Goal: Information Seeking & Learning: Find specific fact

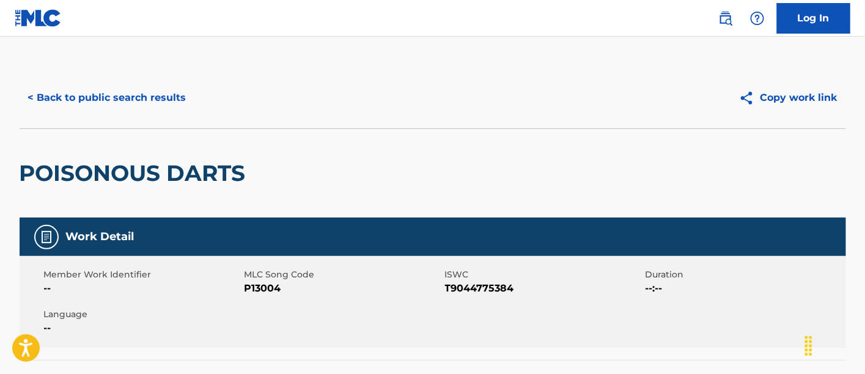
click at [155, 98] on button "< Back to public search results" at bounding box center [107, 98] width 175 height 31
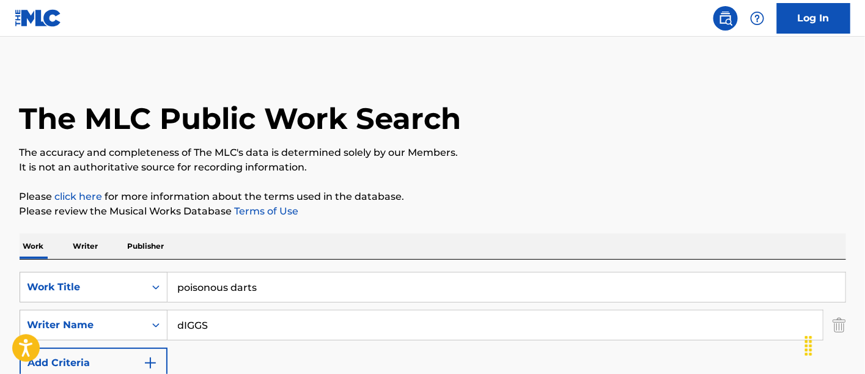
scroll to position [214, 0]
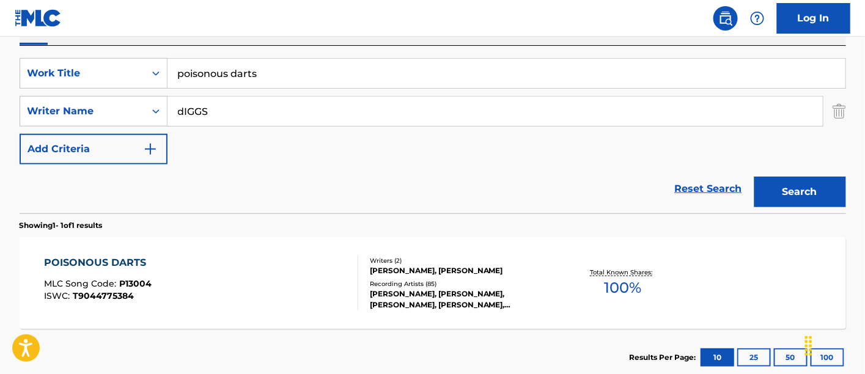
click at [269, 75] on input "poisonous darts" at bounding box center [506, 73] width 678 height 29
click at [267, 78] on input "poisonous darts" at bounding box center [506, 73] width 678 height 29
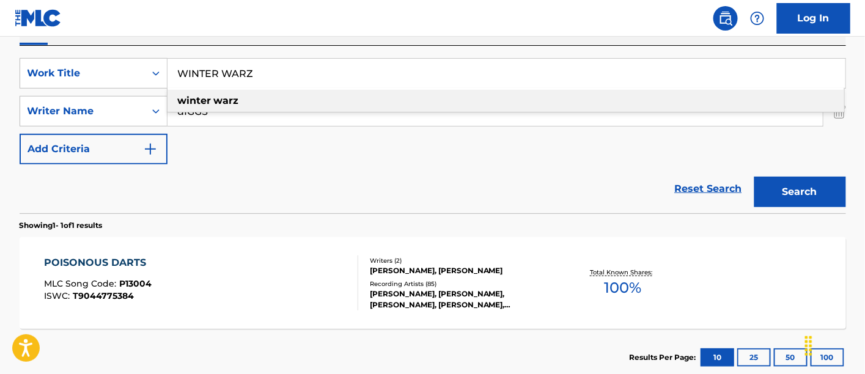
click at [262, 98] on div "winter warz" at bounding box center [505, 101] width 677 height 22
type input "winter warz"
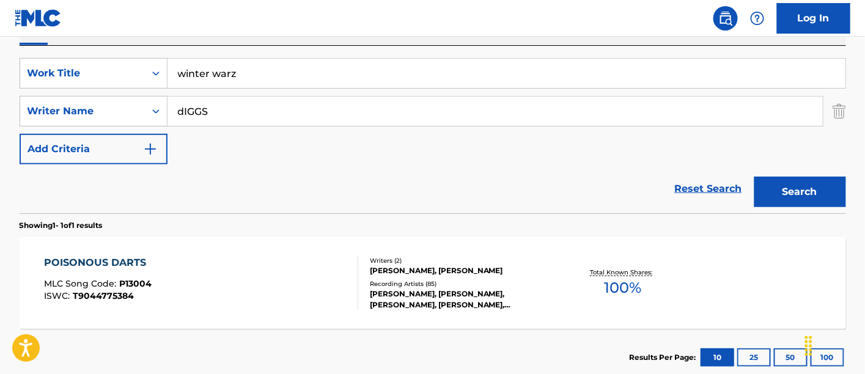
click at [796, 187] on button "Search" at bounding box center [800, 192] width 92 height 31
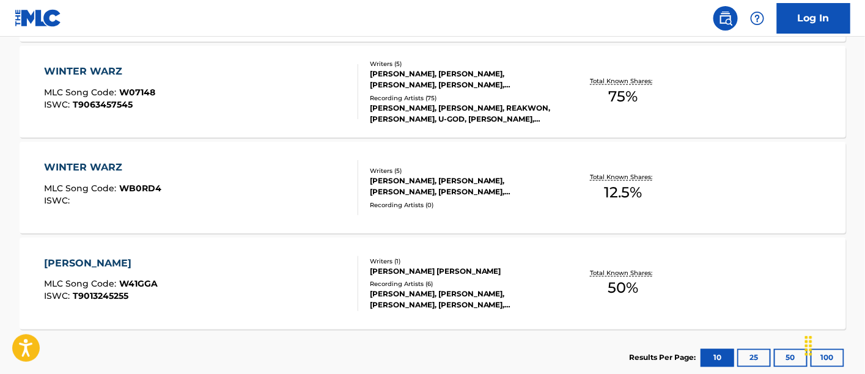
scroll to position [486, 0]
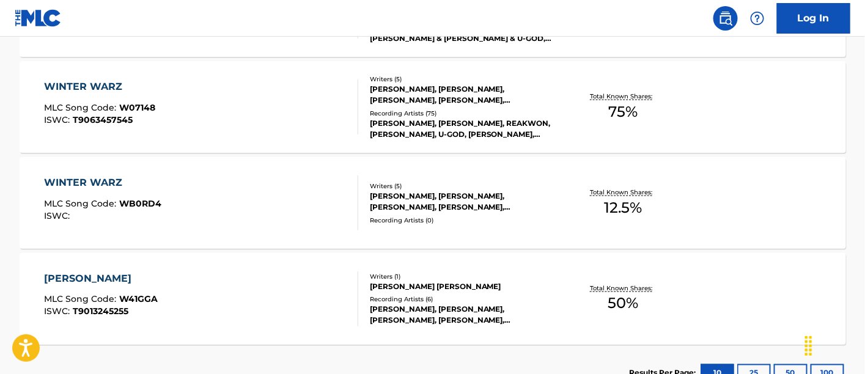
click at [513, 115] on div "Recording Artists ( 75 )" at bounding box center [462, 113] width 185 height 9
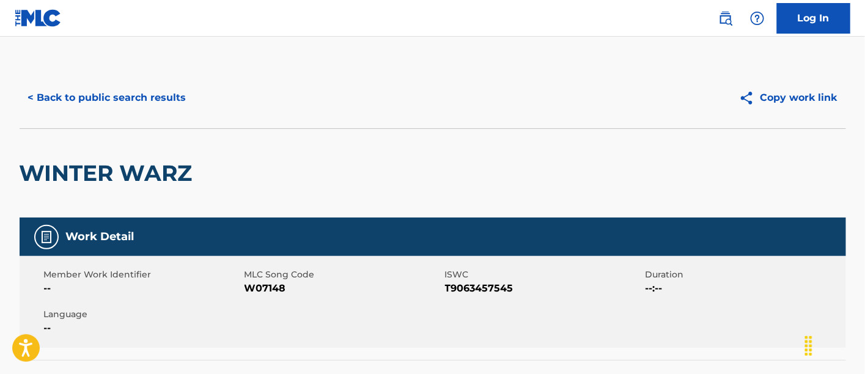
click at [106, 93] on button "< Back to public search results" at bounding box center [107, 98] width 175 height 31
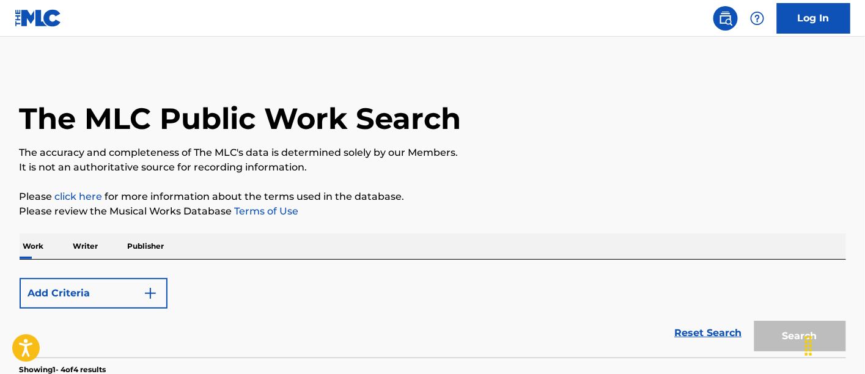
scroll to position [556, 0]
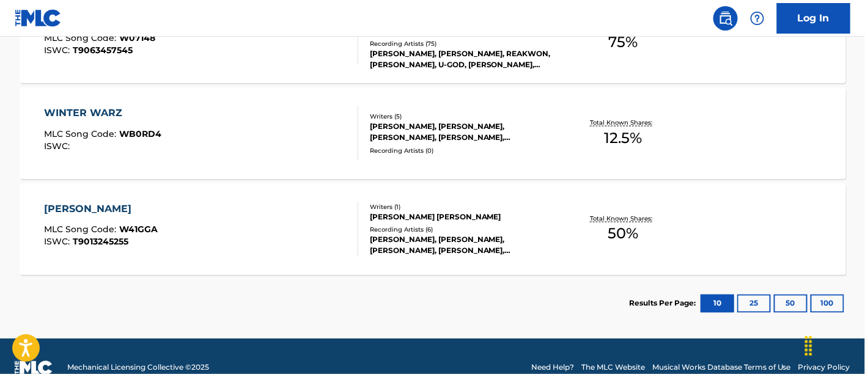
click at [296, 72] on div "WINTER WARZ MLC Song Code : W07148 ISWC : T9063457545 Writers ( 5 ) [PERSON_NAM…" at bounding box center [433, 37] width 826 height 92
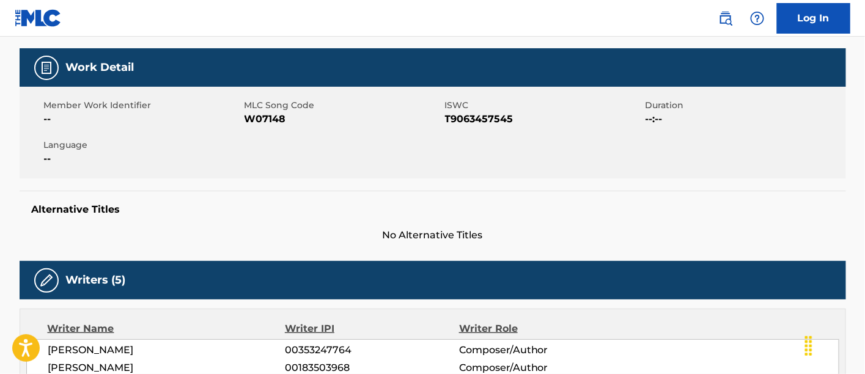
scroll to position [118, 0]
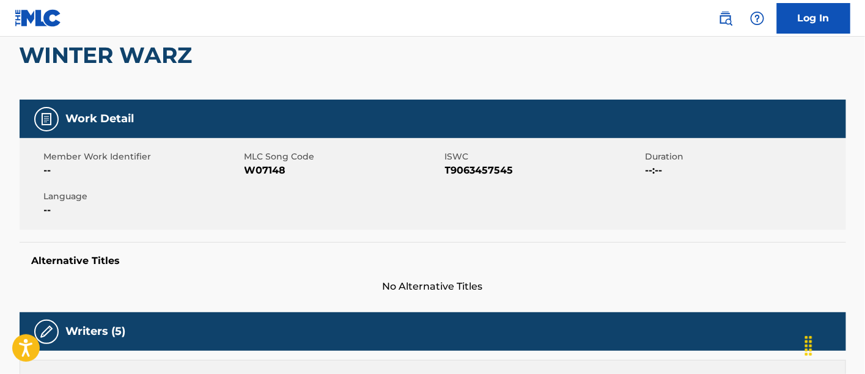
click at [257, 169] on span "W07148" at bounding box center [343, 170] width 197 height 15
copy span "W07148"
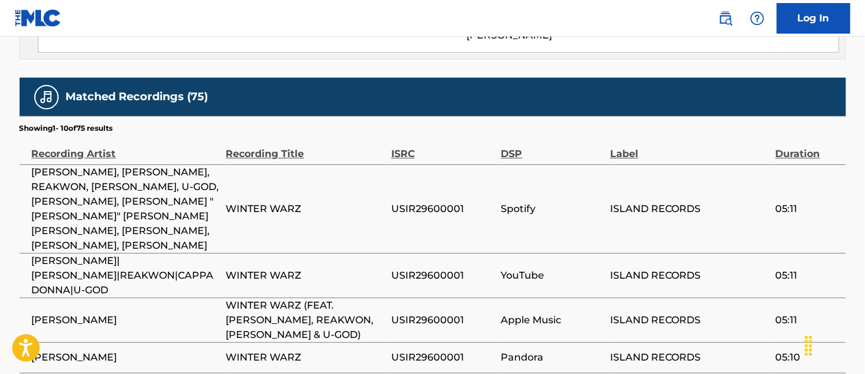
scroll to position [993, 0]
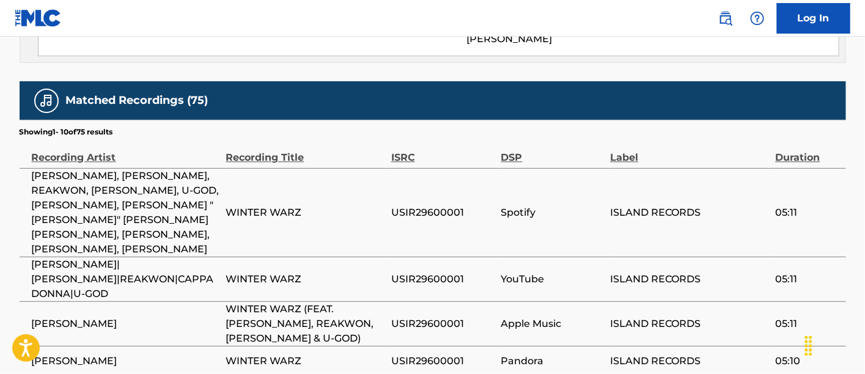
click at [445, 205] on span "USIR29600001" at bounding box center [443, 212] width 104 height 15
copy div "USIR29600001"
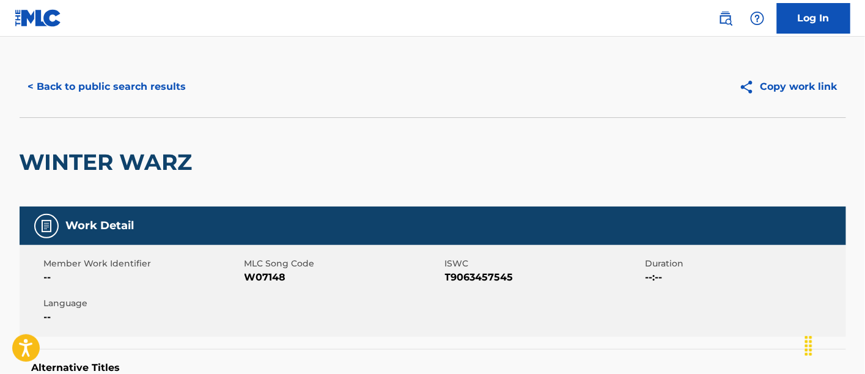
scroll to position [0, 0]
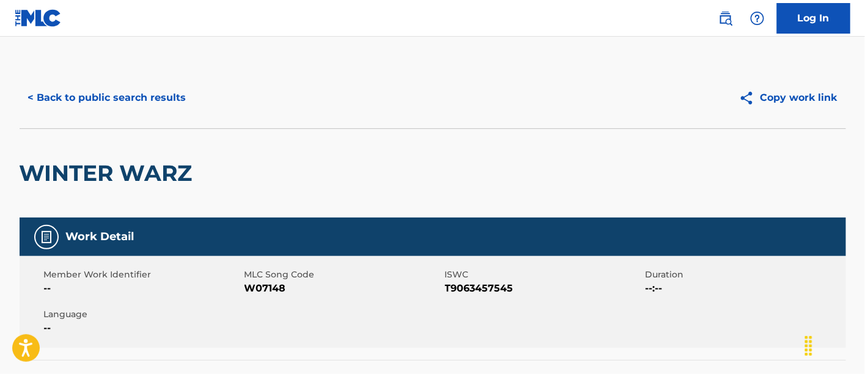
click at [126, 105] on button "< Back to public search results" at bounding box center [107, 98] width 175 height 31
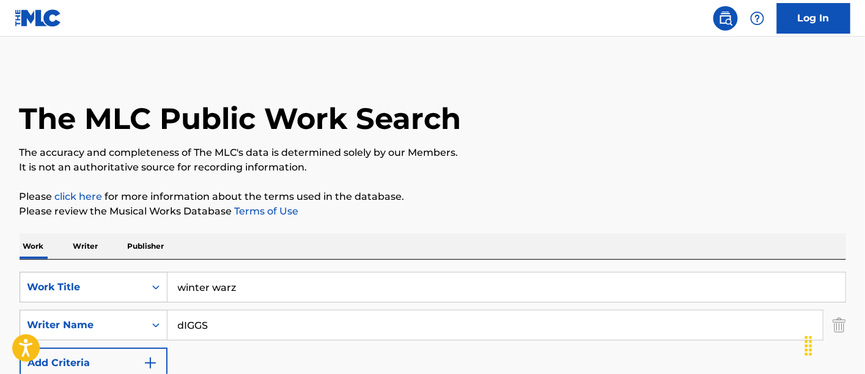
click at [436, 292] on input "winter warz" at bounding box center [506, 287] width 678 height 29
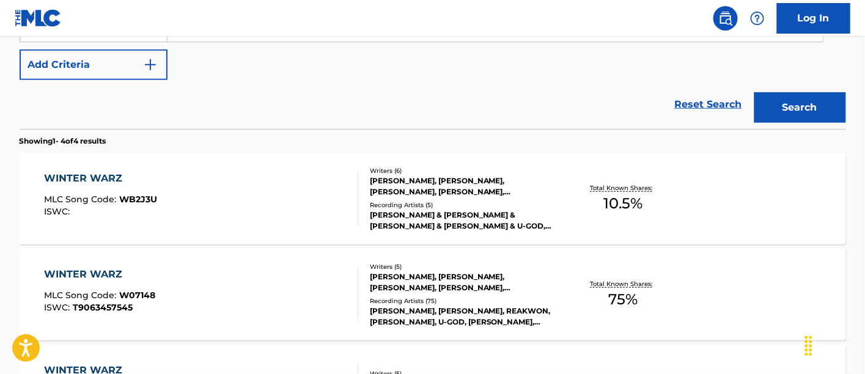
scroll to position [164, 0]
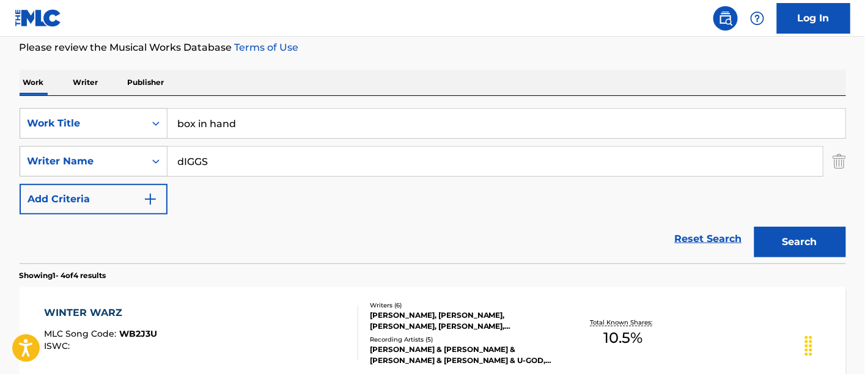
type input "box in hand"
click at [805, 237] on button "Search" at bounding box center [800, 242] width 92 height 31
click at [842, 122] on input "box in hand" at bounding box center [506, 123] width 678 height 29
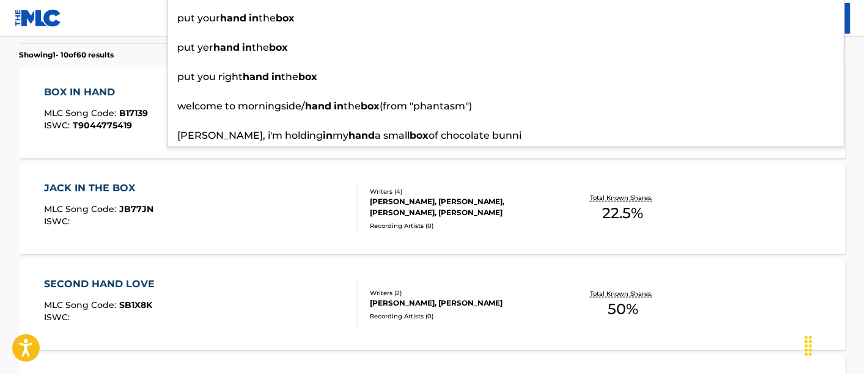
scroll to position [400, 0]
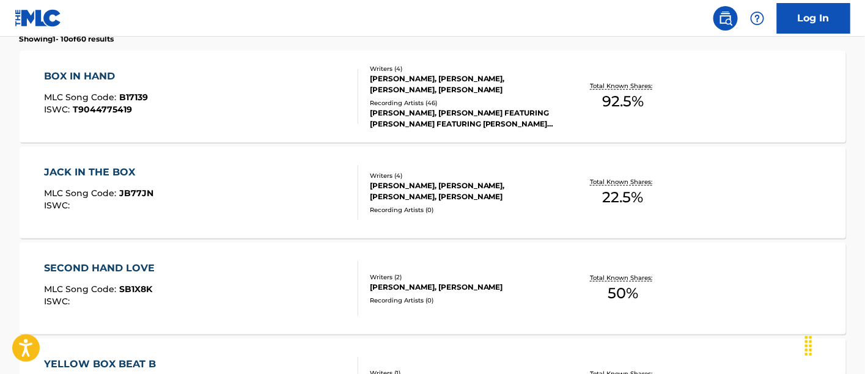
click at [221, 100] on div "BOX IN HAND MLC Song Code : B17139 ISWC : T9044775419" at bounding box center [201, 96] width 314 height 55
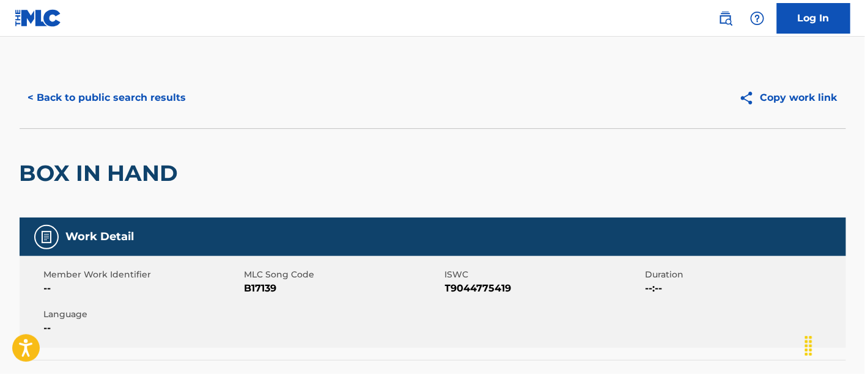
click at [257, 291] on span "B17139" at bounding box center [343, 288] width 197 height 15
click at [186, 284] on span "--" at bounding box center [142, 288] width 197 height 15
click at [270, 287] on span "B17139" at bounding box center [343, 288] width 197 height 15
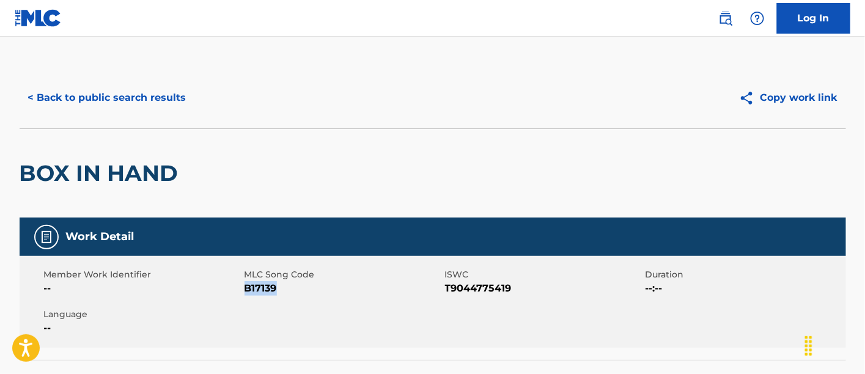
click at [270, 287] on span "B17139" at bounding box center [343, 288] width 197 height 15
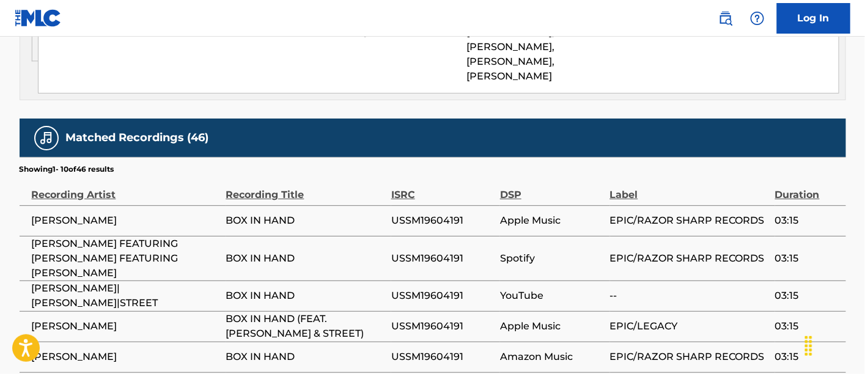
scroll to position [1363, 0]
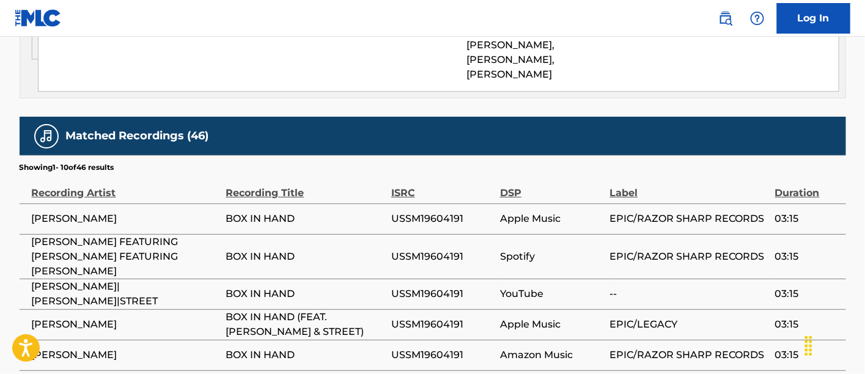
click at [437, 204] on td "USSM19604191" at bounding box center [445, 219] width 109 height 31
click at [434, 211] on span "USSM19604191" at bounding box center [442, 218] width 103 height 15
copy span "USSM19604191"
